Goal: Information Seeking & Learning: Learn about a topic

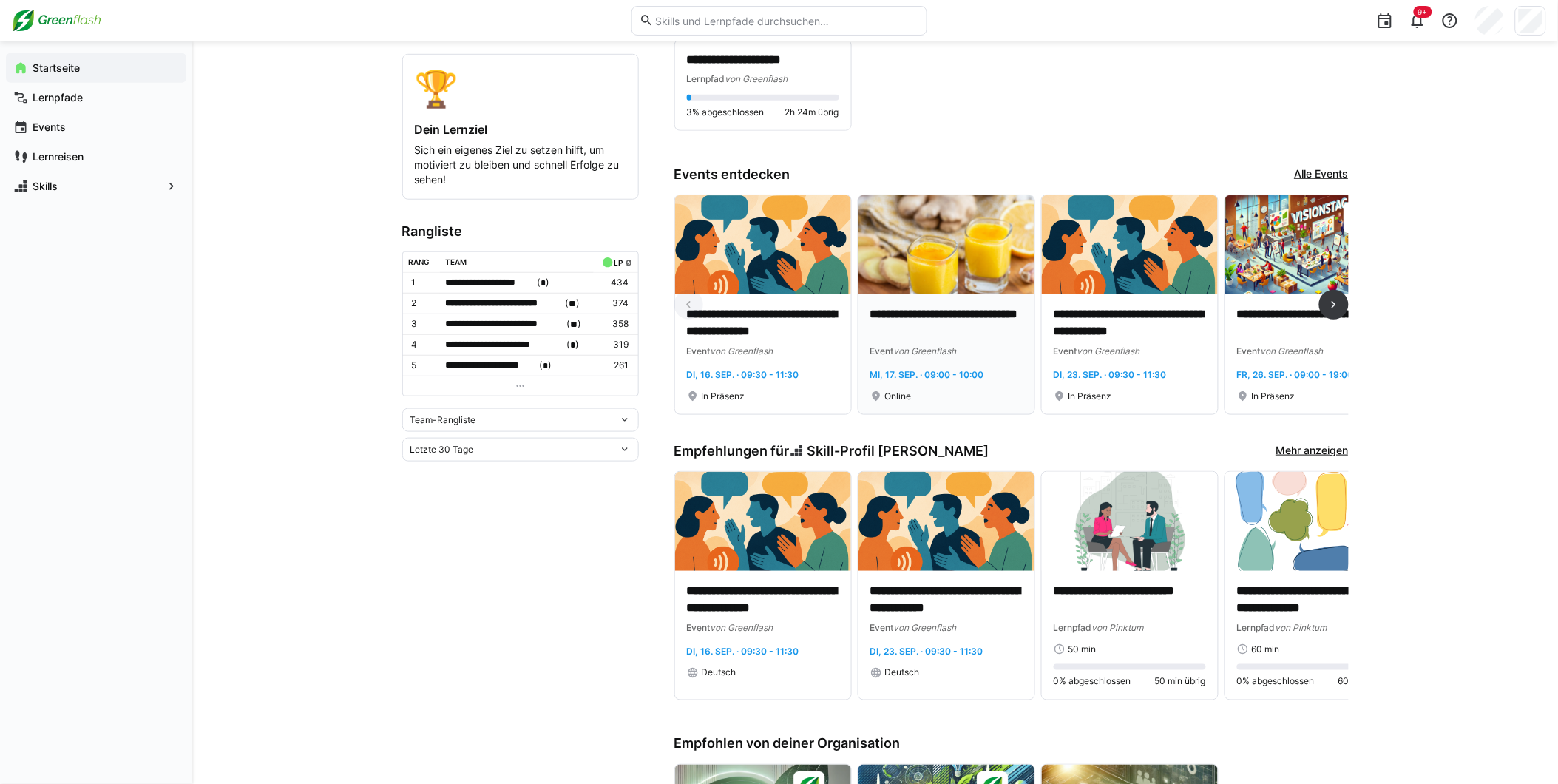
scroll to position [411, 0]
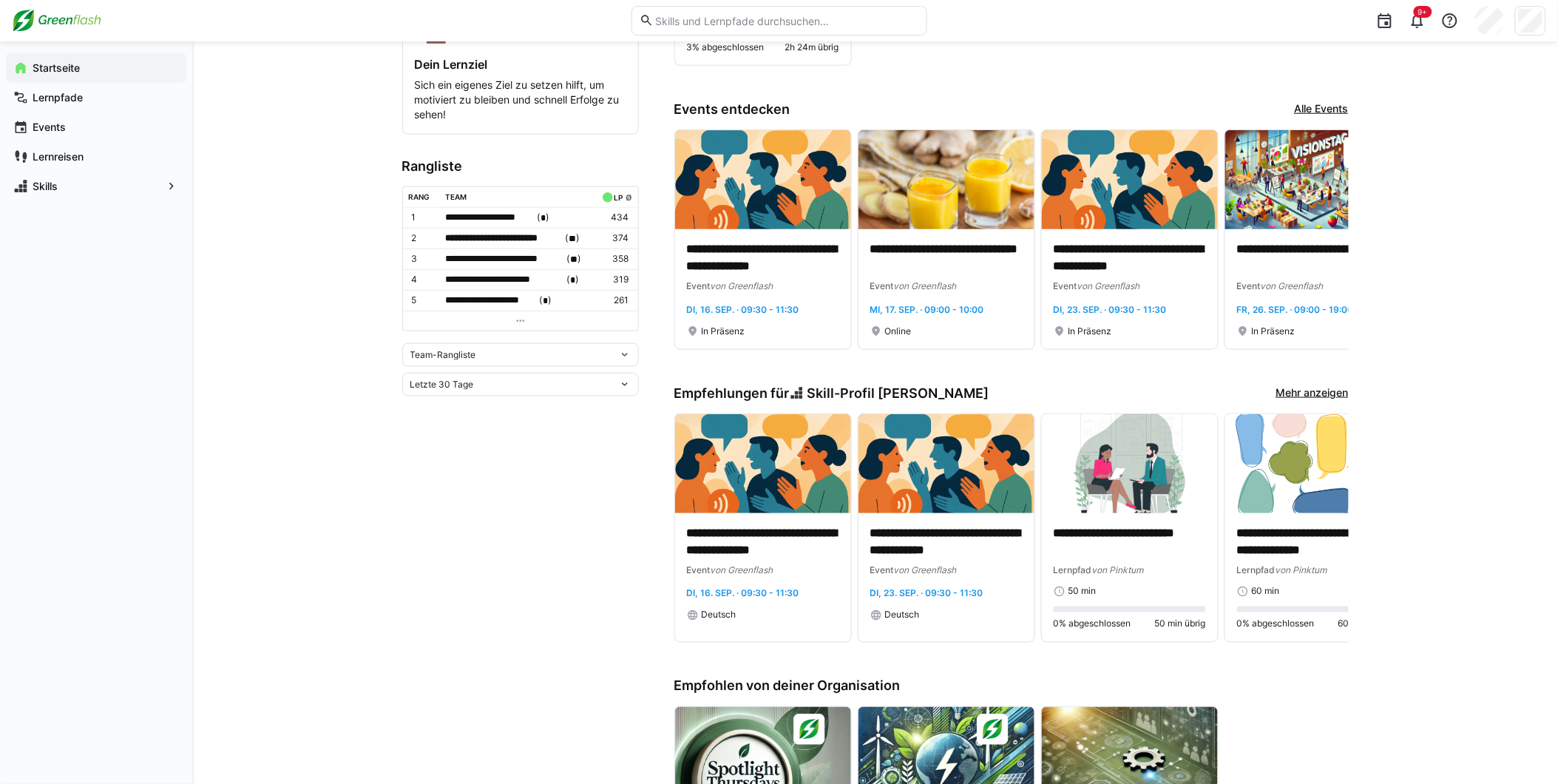
click at [1334, 392] on link "Mehr anzeigen" at bounding box center [1313, 393] width 73 height 17
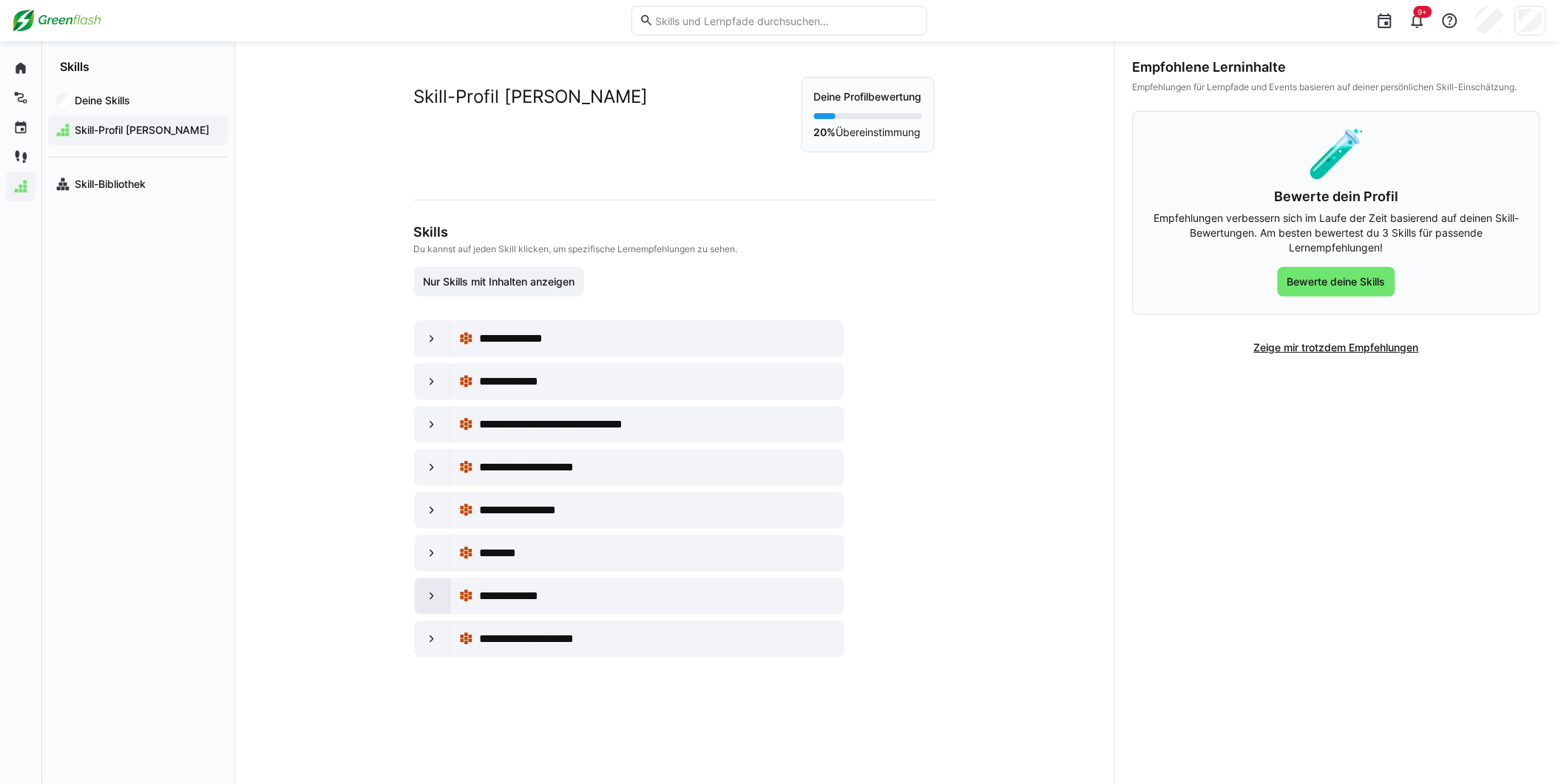
click at [418, 611] on div at bounding box center [432, 596] width 35 height 35
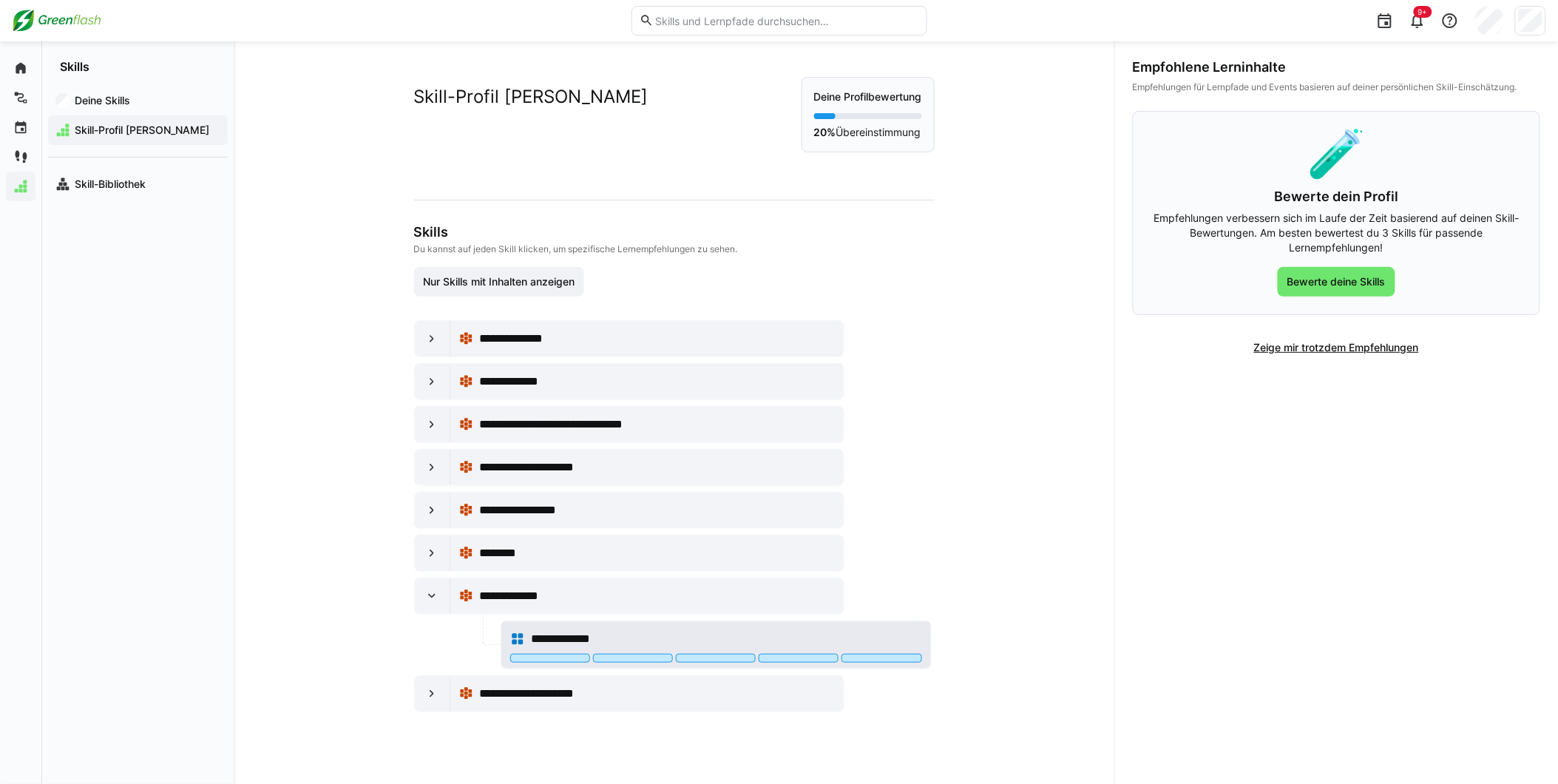
click at [561, 643] on span "**********" at bounding box center [575, 639] width 87 height 18
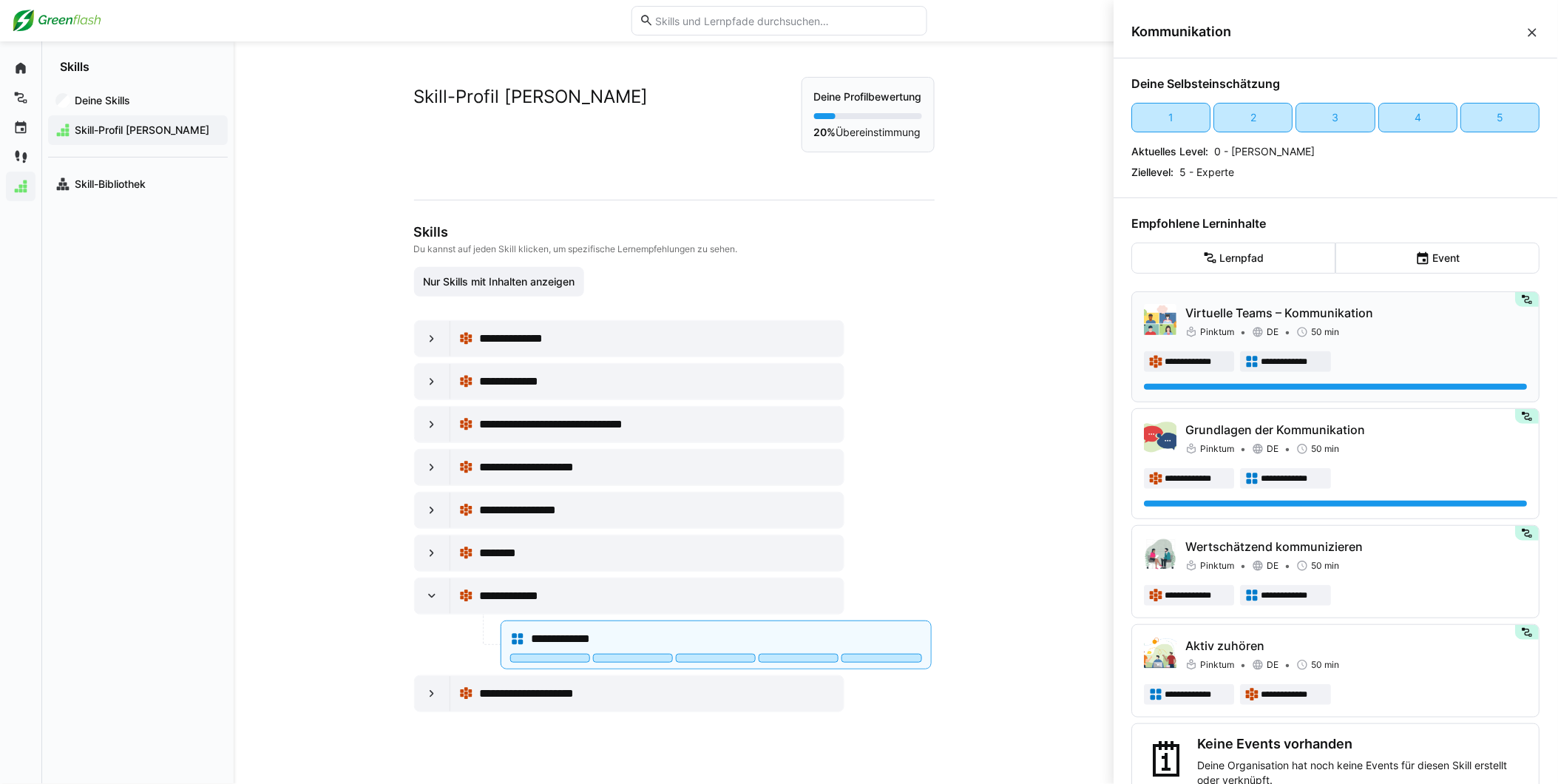
scroll to position [40, 0]
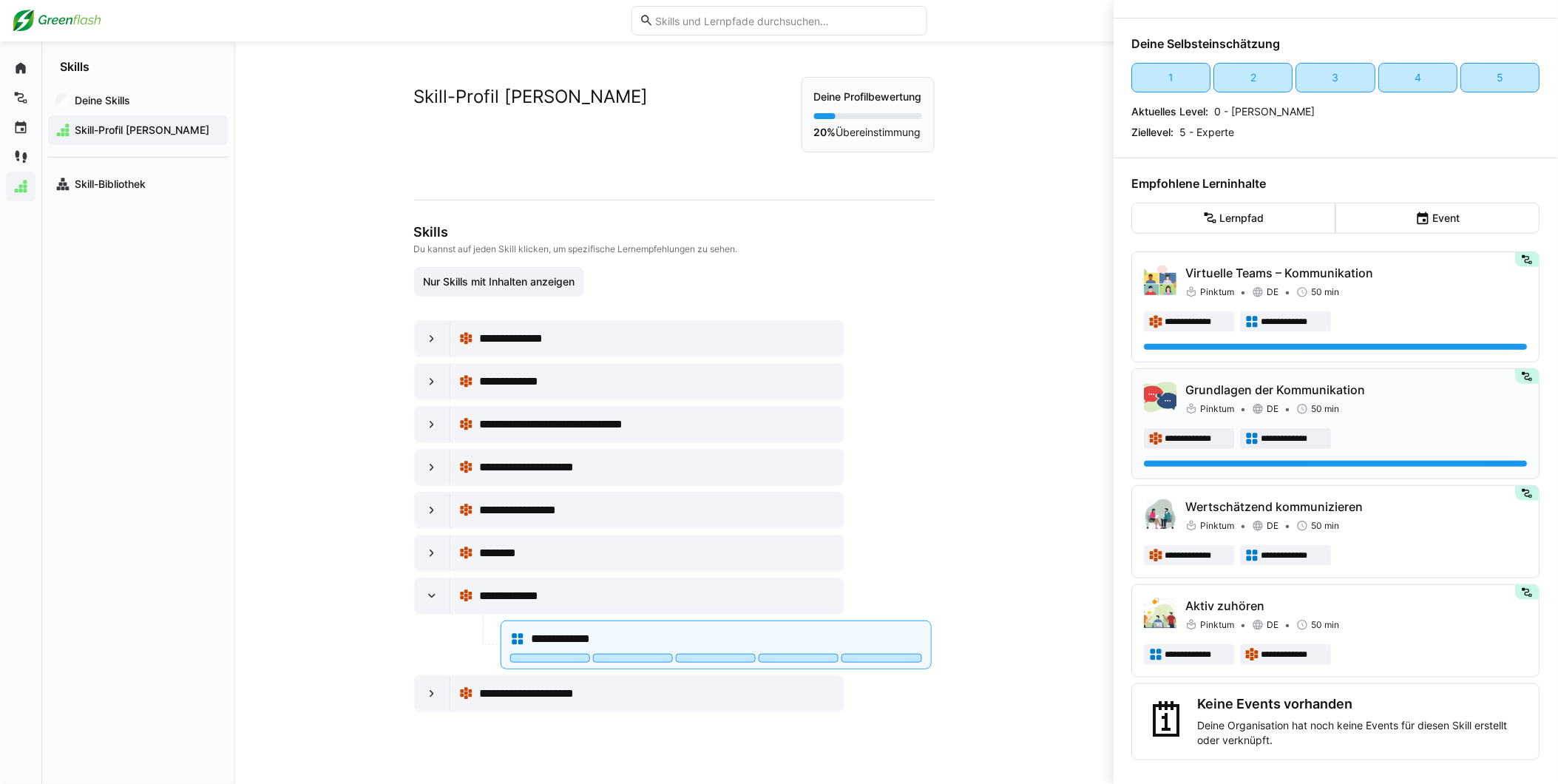
click at [1256, 395] on p "Grundlagen der Kommunikation" at bounding box center [1357, 389] width 341 height 18
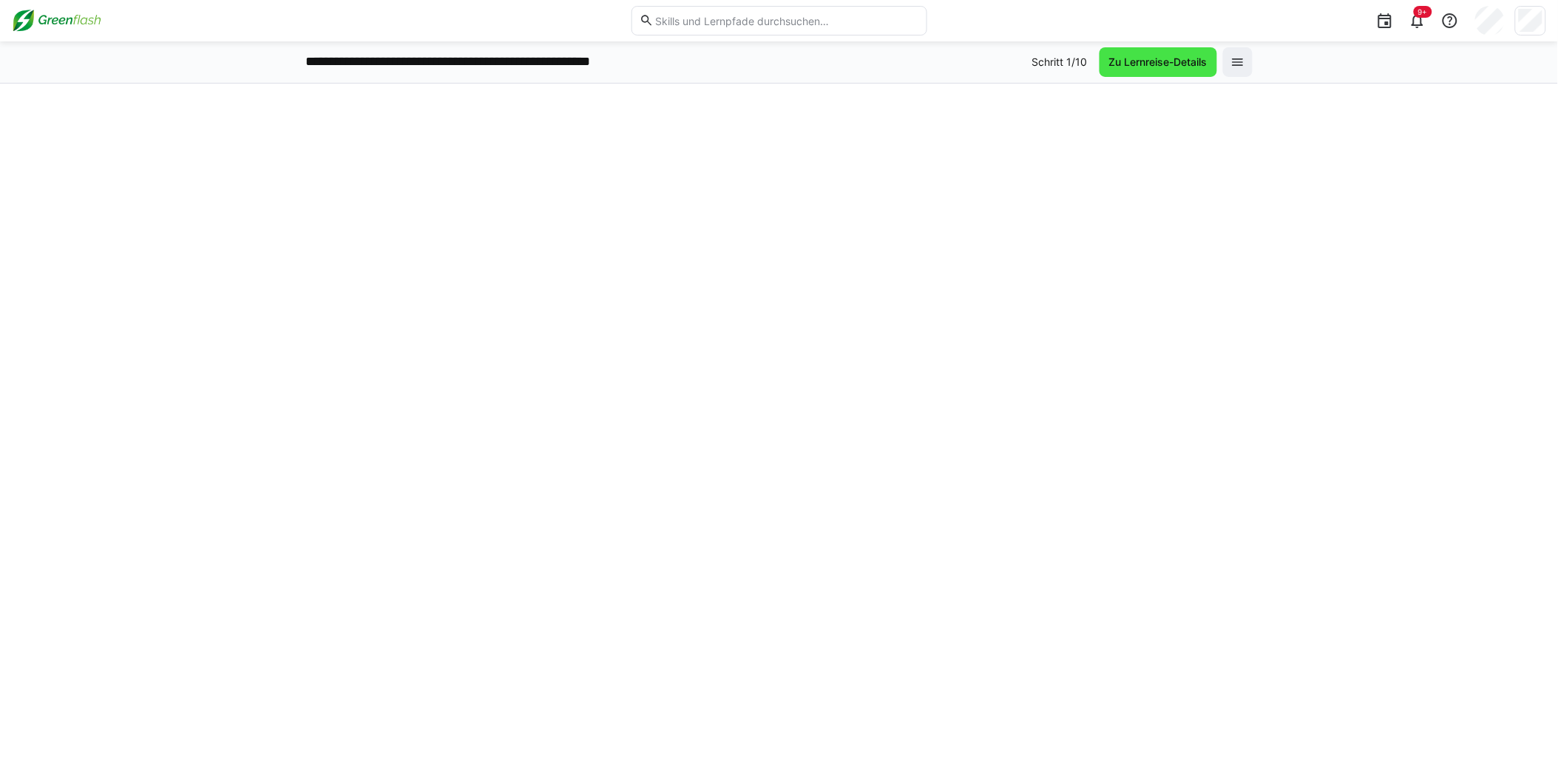
click at [1141, 64] on span "Zu Lernreise-Details" at bounding box center [1158, 62] width 103 height 15
click at [1245, 61] on eds-icon at bounding box center [1237, 62] width 15 height 15
click at [1217, 61] on span "Zu Lernreise-Details" at bounding box center [1159, 62] width 118 height 29
click at [89, 37] on div "9+" at bounding box center [779, 21] width 1534 height 41
click at [82, 25] on img at bounding box center [56, 21] width 89 height 24
